Goal: Browse casually

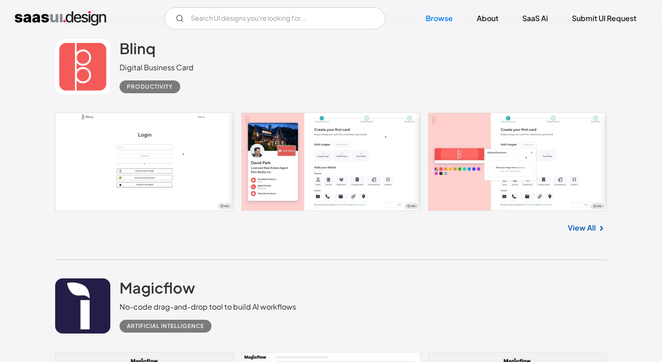
scroll to position [5208, 0]
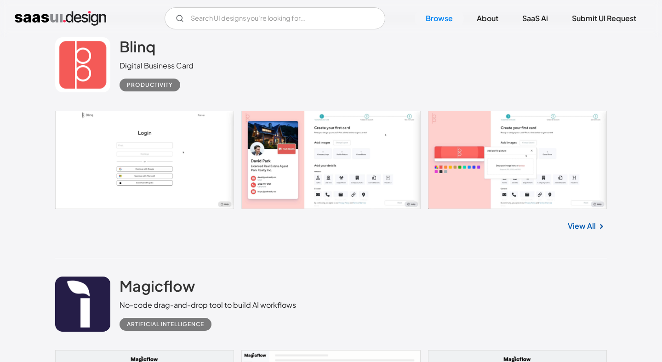
click at [303, 166] on link at bounding box center [331, 160] width 552 height 98
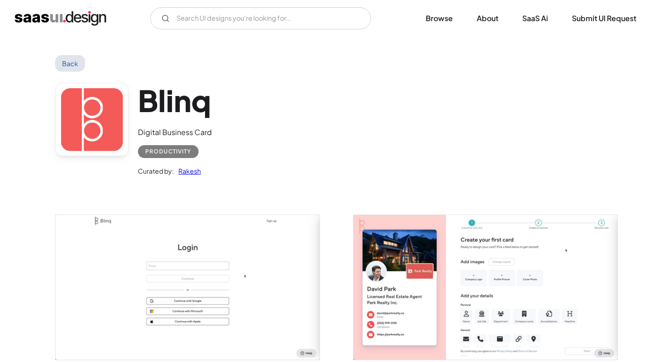
click at [399, 263] on img "open lightbox" at bounding box center [485, 287] width 264 height 145
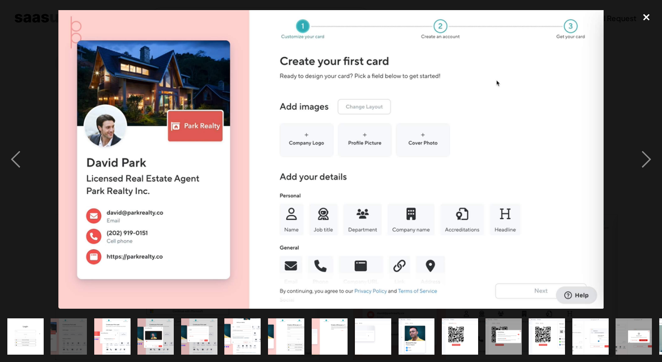
click at [644, 15] on div "close lightbox" at bounding box center [646, 17] width 31 height 20
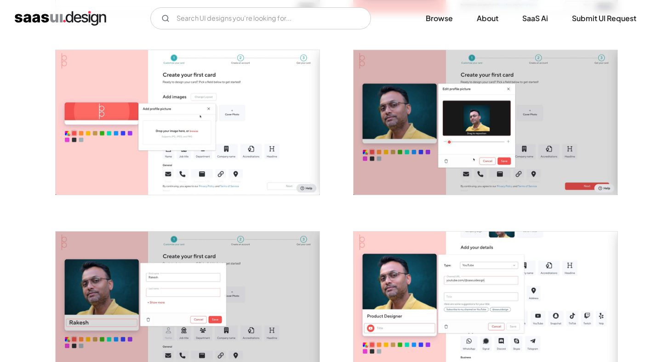
scroll to position [351, 0]
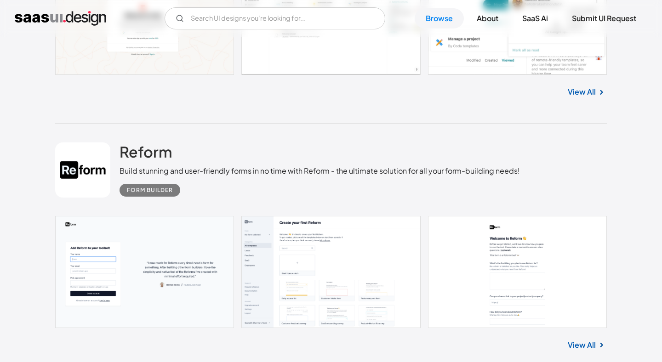
scroll to position [5820, 0]
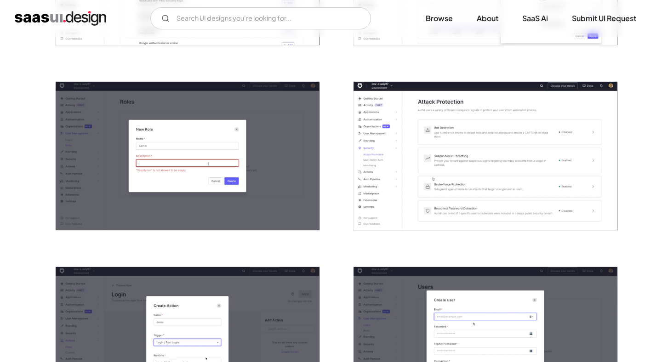
scroll to position [879, 0]
